Goal: Transaction & Acquisition: Purchase product/service

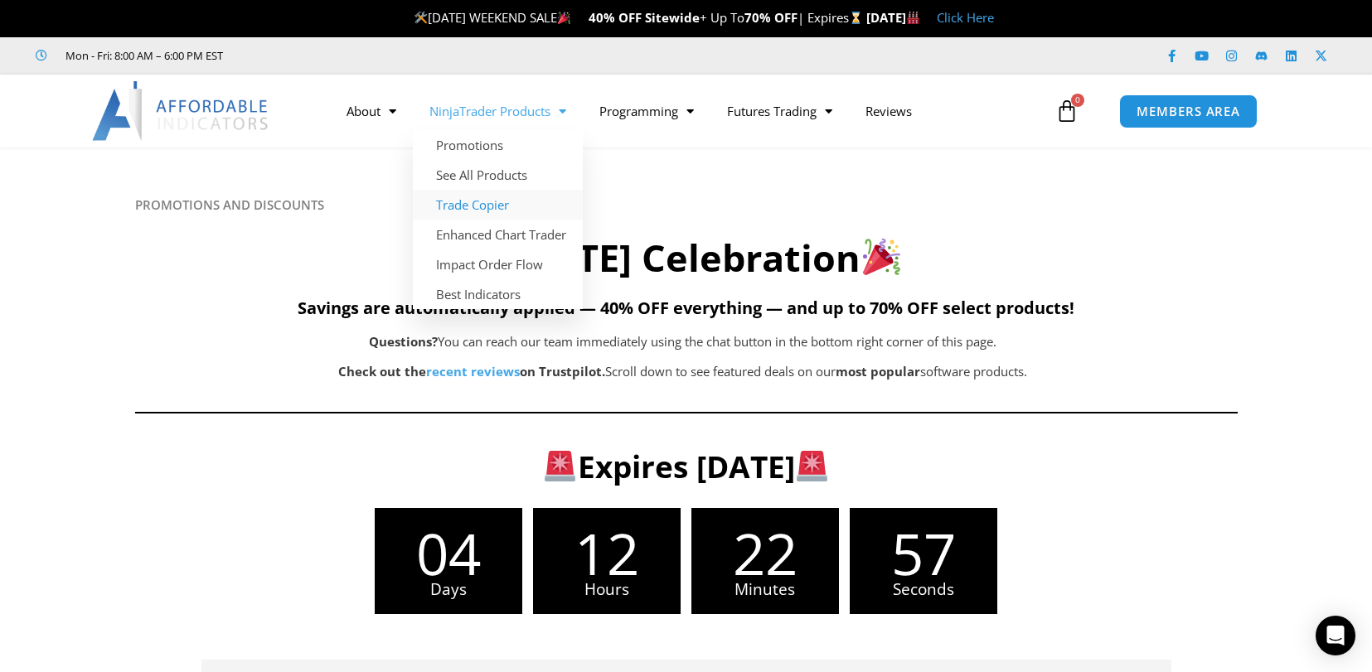
click at [498, 202] on link "Trade Copier" at bounding box center [498, 205] width 170 height 30
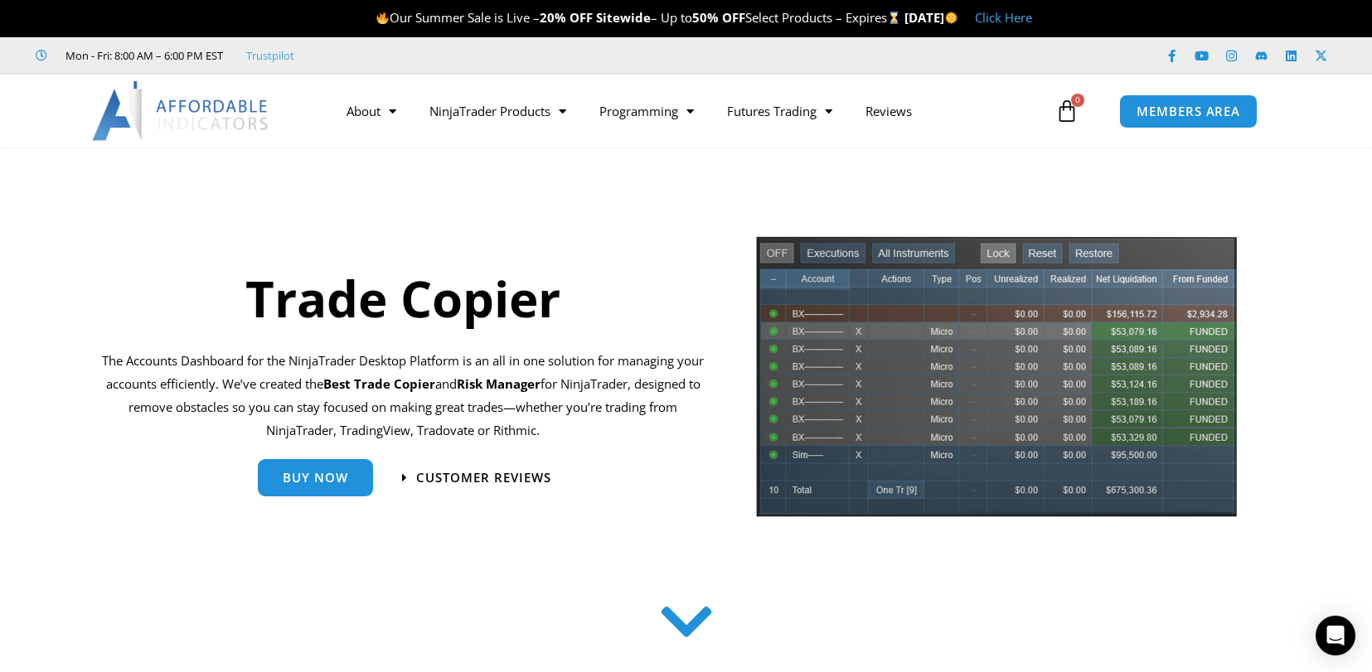
click at [300, 505] on section "Buy Now Customer Reviews" at bounding box center [403, 482] width 603 height 62
click at [304, 488] on link "Buy Now" at bounding box center [315, 471] width 115 height 37
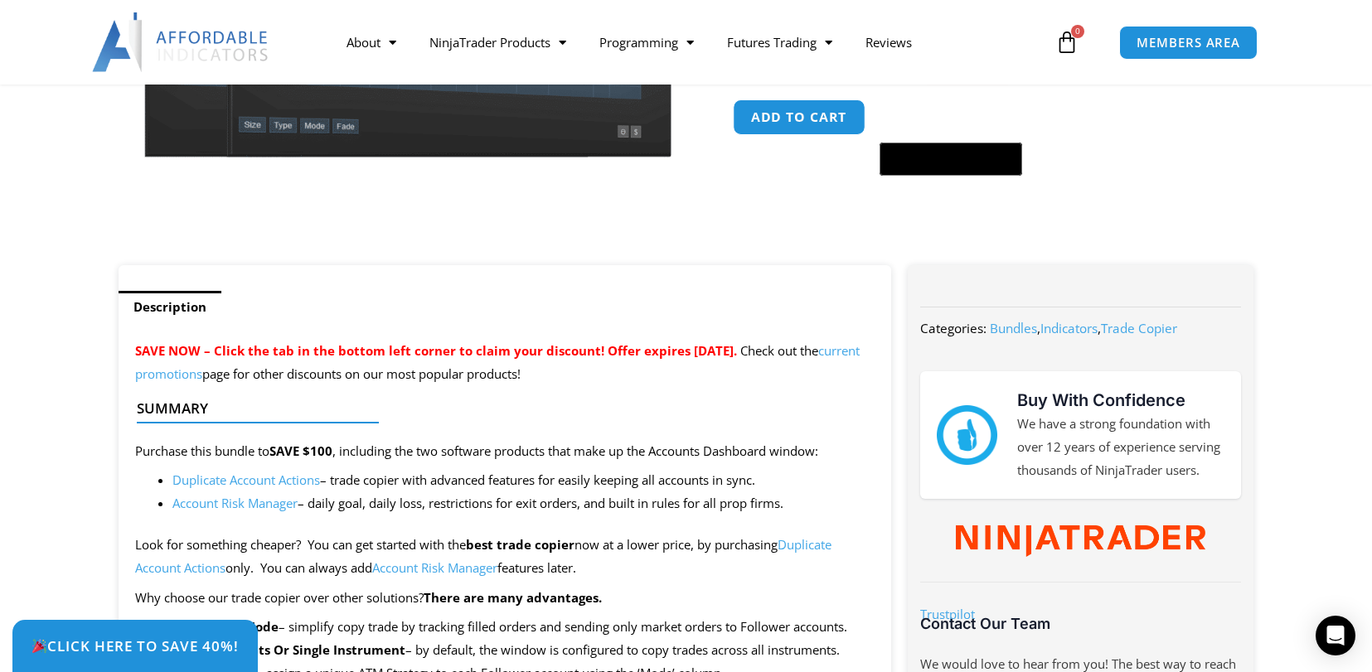
click at [744, 133] on button "Add to cart" at bounding box center [799, 117] width 133 height 36
